Goal: Information Seeking & Learning: Learn about a topic

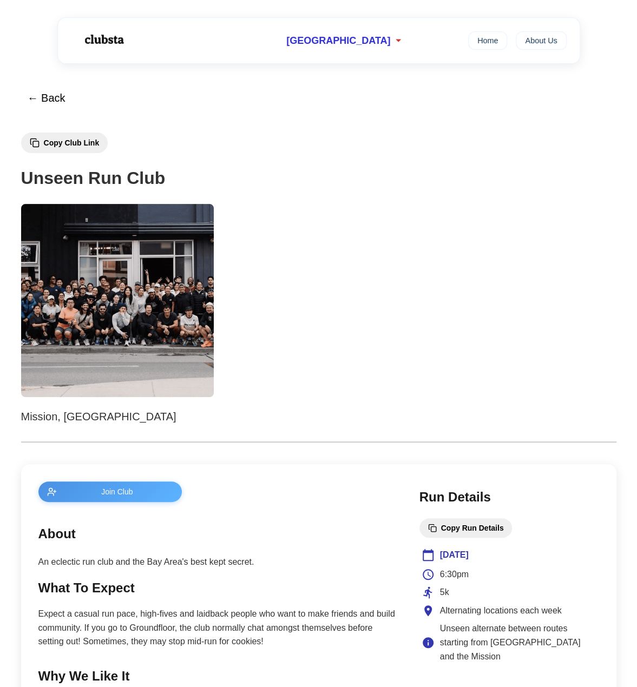
click at [109, 44] on img at bounding box center [103, 39] width 68 height 29
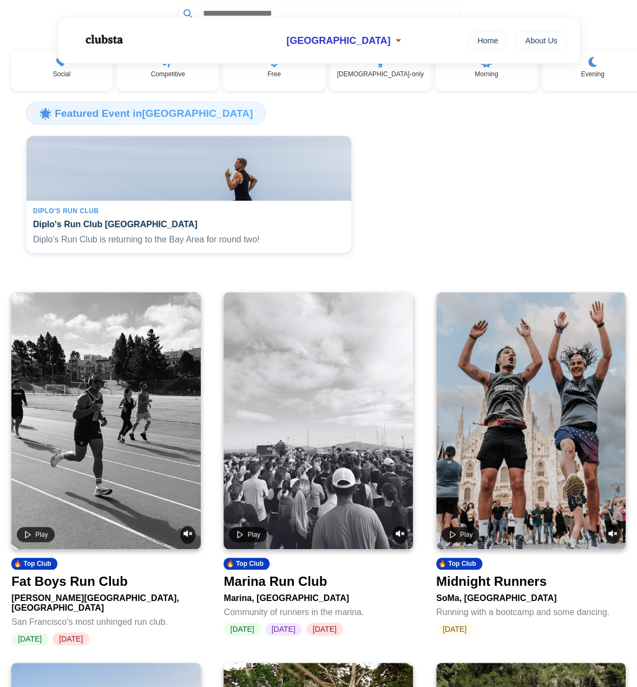
scroll to position [162, 0]
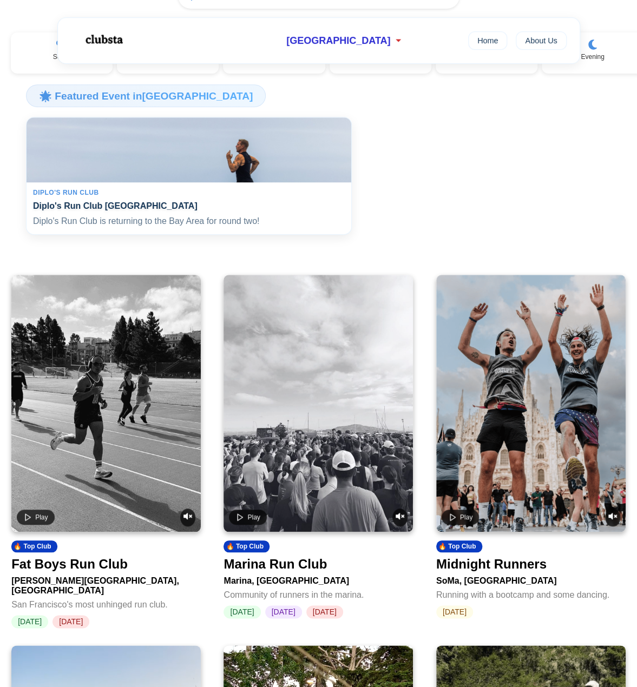
click at [126, 205] on h4 "Diplo's Run Club San Francisco" at bounding box center [189, 206] width 312 height 10
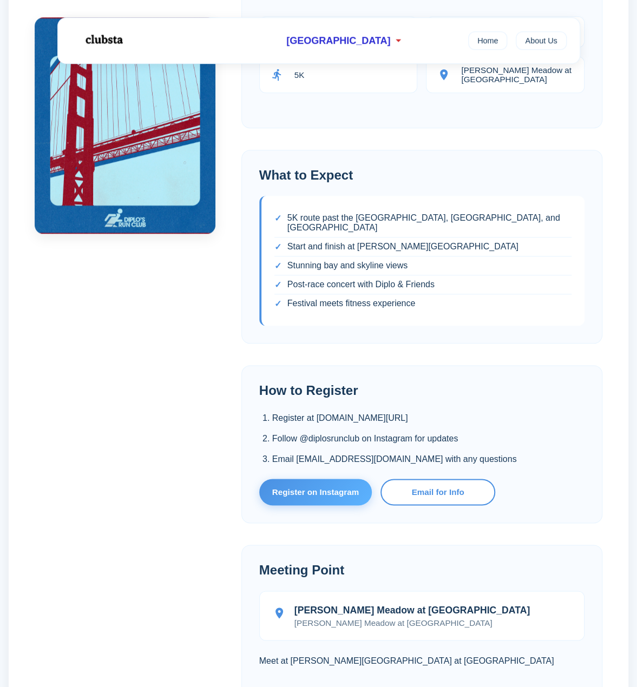
scroll to position [433, 0]
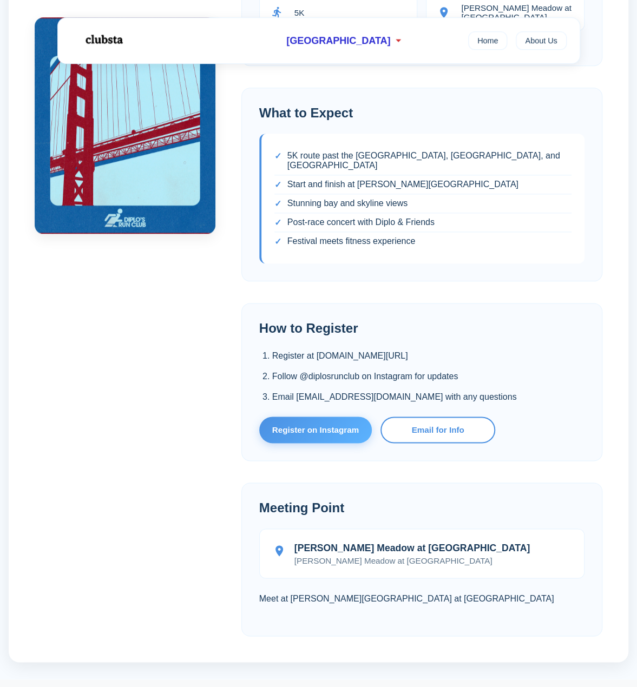
drag, startPoint x: 316, startPoint y: 346, endPoint x: 455, endPoint y: 346, distance: 139.1
click at [455, 349] on li "Register at diplosrunclub.com/san-francisco" at bounding box center [428, 356] width 312 height 14
copy li "diplosrunclub.com/san-francisco"
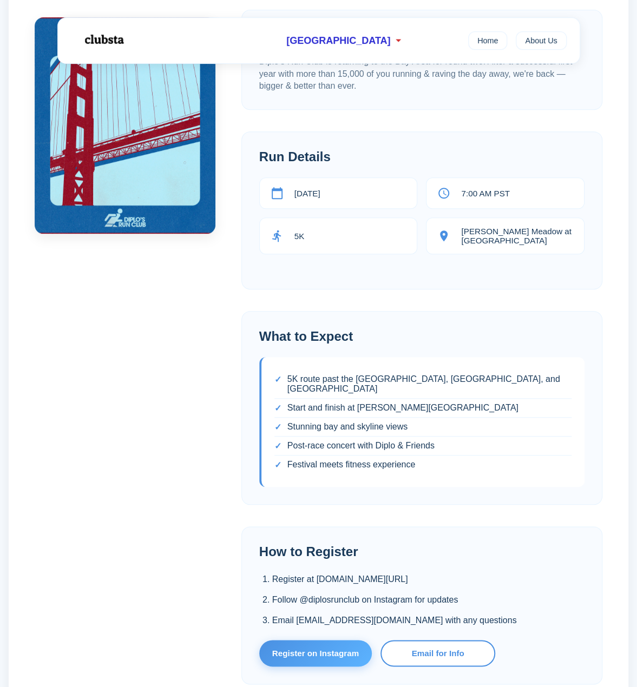
scroll to position [162, 0]
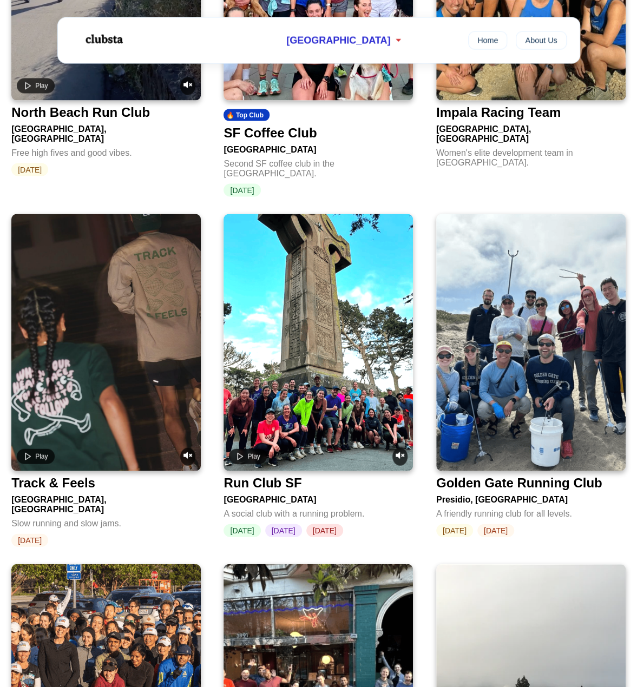
scroll to position [920, 0]
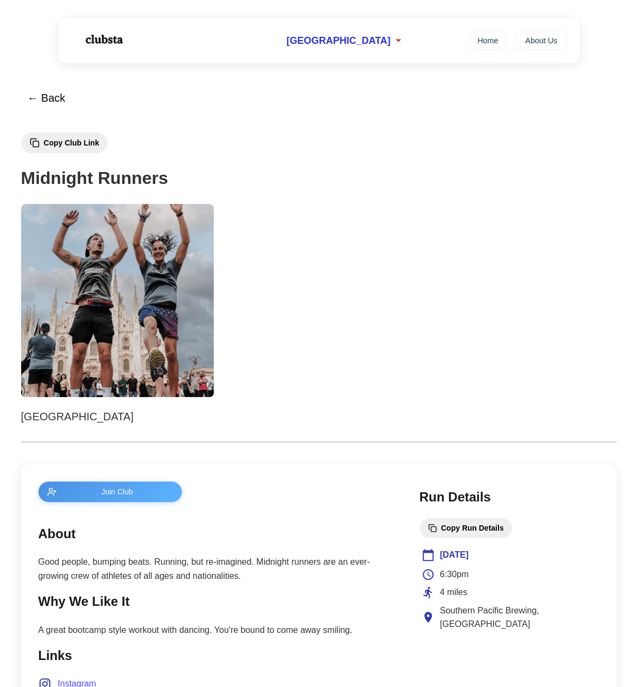
scroll to position [217, 0]
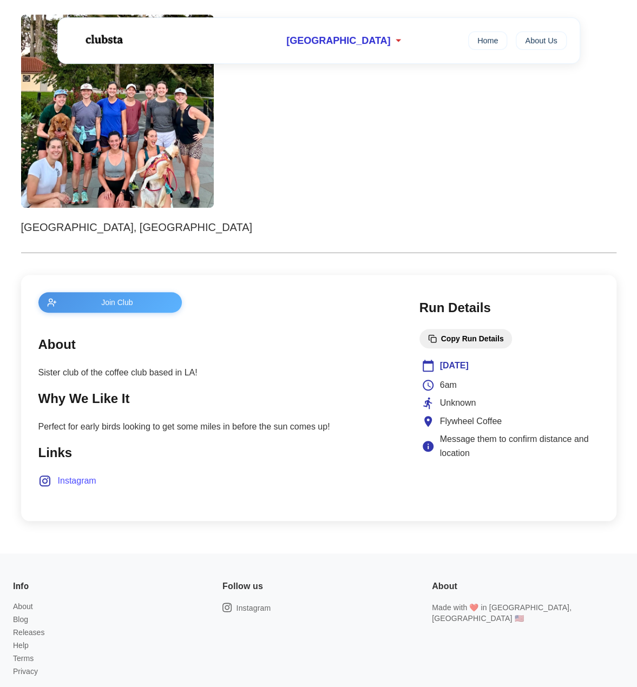
scroll to position [217, 0]
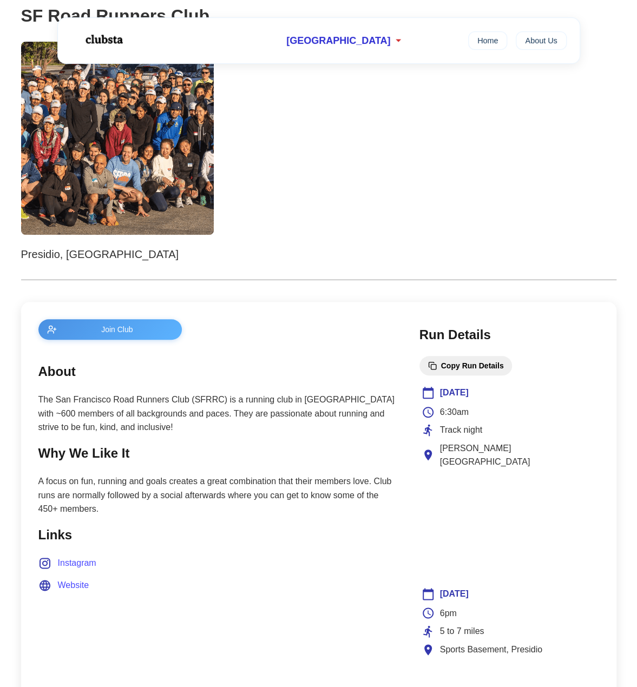
scroll to position [217, 0]
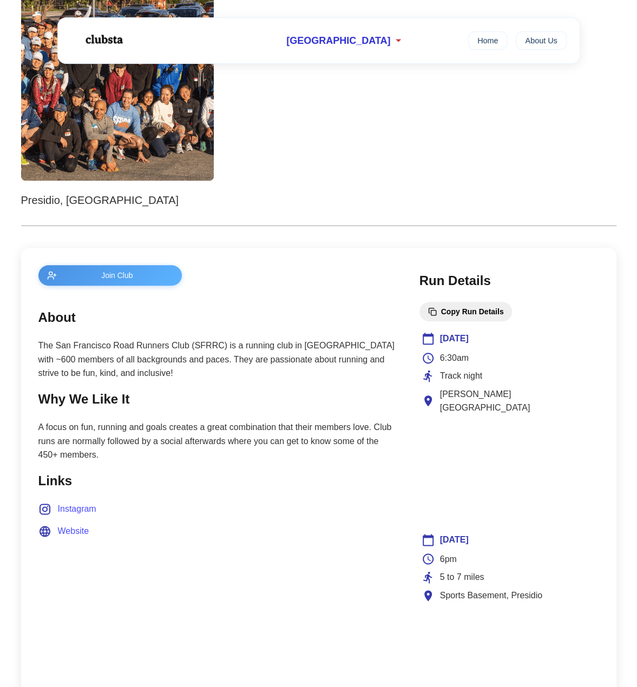
click at [60, 533] on span "Website" at bounding box center [73, 531] width 31 height 14
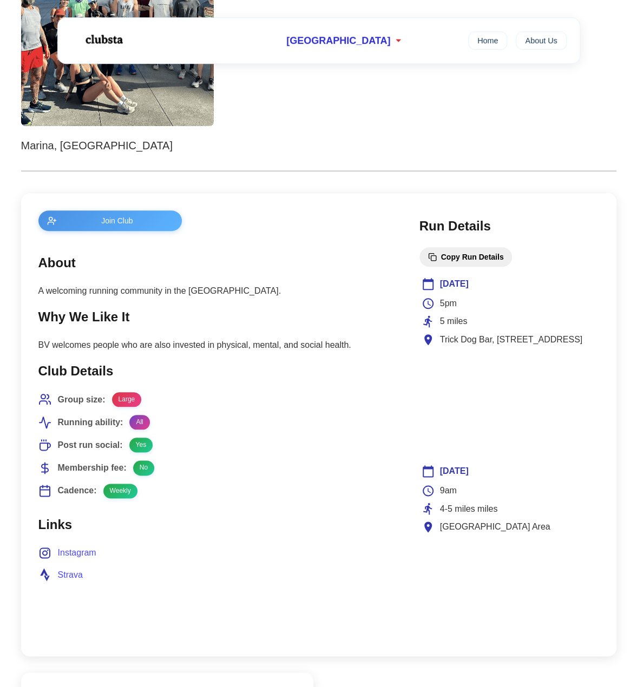
scroll to position [271, 0]
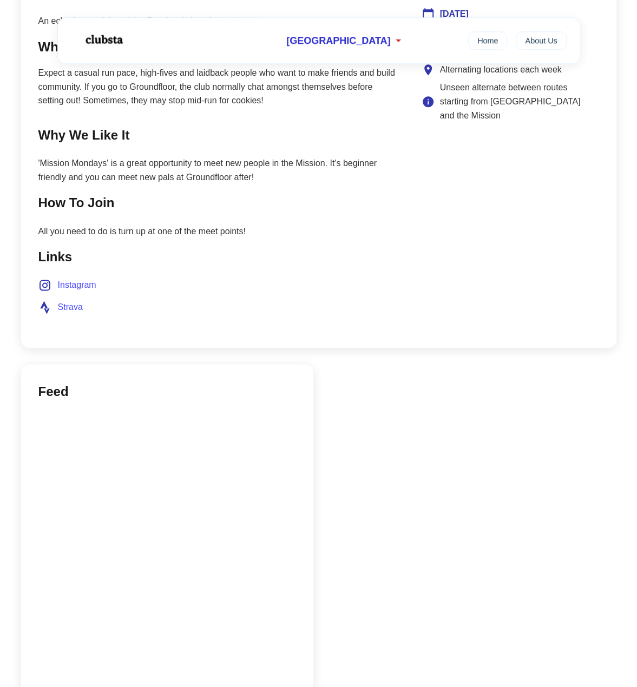
scroll to position [541, 0]
